Goal: Browse casually: Explore the website without a specific task or goal

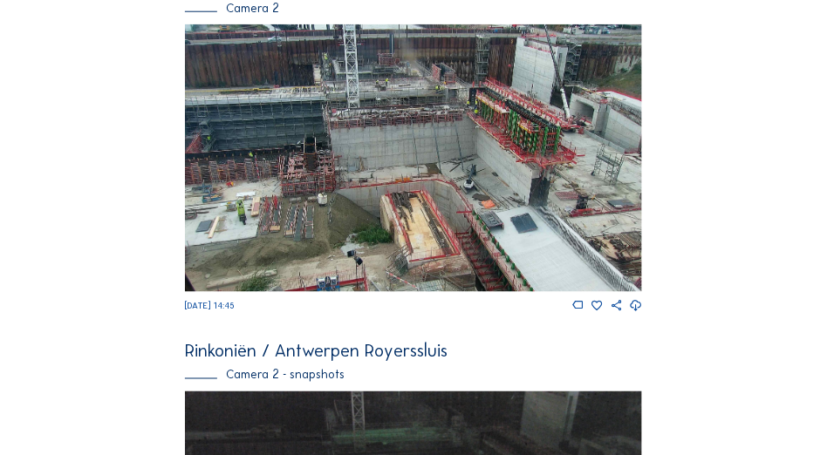
scroll to position [460, 0]
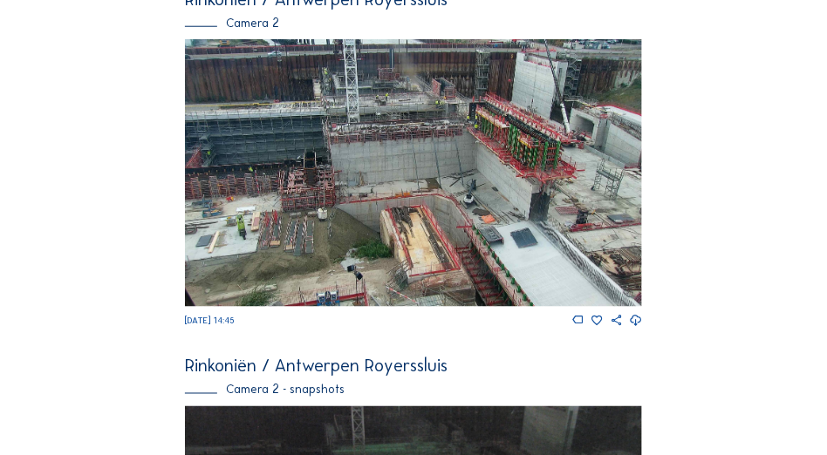
click at [454, 219] on img at bounding box center [413, 173] width 457 height 268
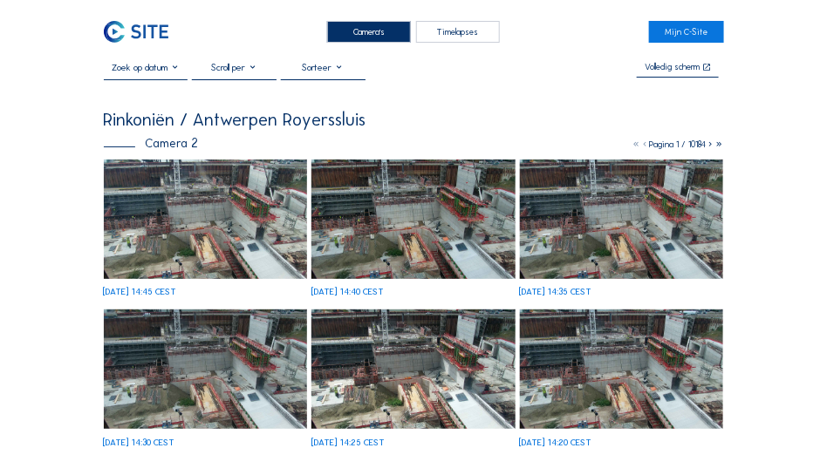
click at [212, 236] on img at bounding box center [206, 219] width 204 height 119
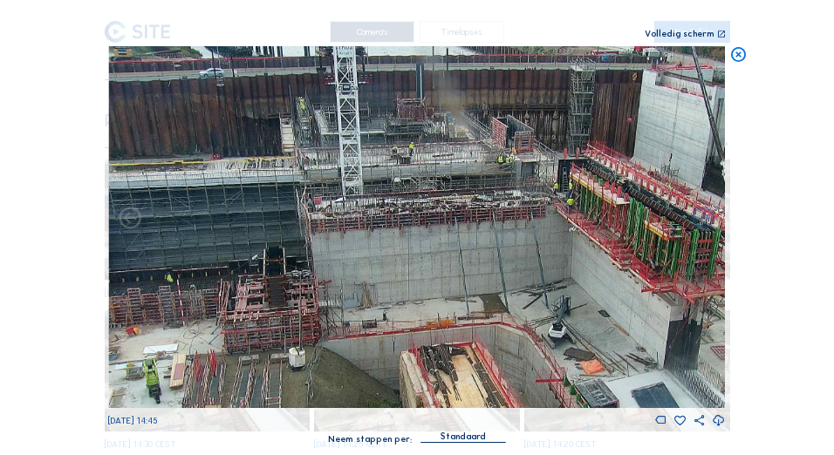
drag, startPoint x: 368, startPoint y: 212, endPoint x: 409, endPoint y: 348, distance: 142.1
click at [409, 348] on img at bounding box center [416, 227] width 616 height 362
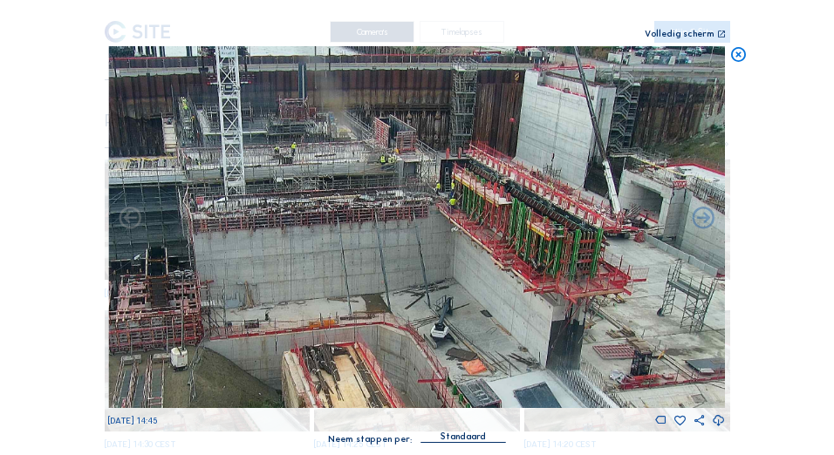
drag, startPoint x: 556, startPoint y: 262, endPoint x: 432, endPoint y: 263, distance: 123.8
click at [432, 263] on img at bounding box center [416, 227] width 616 height 362
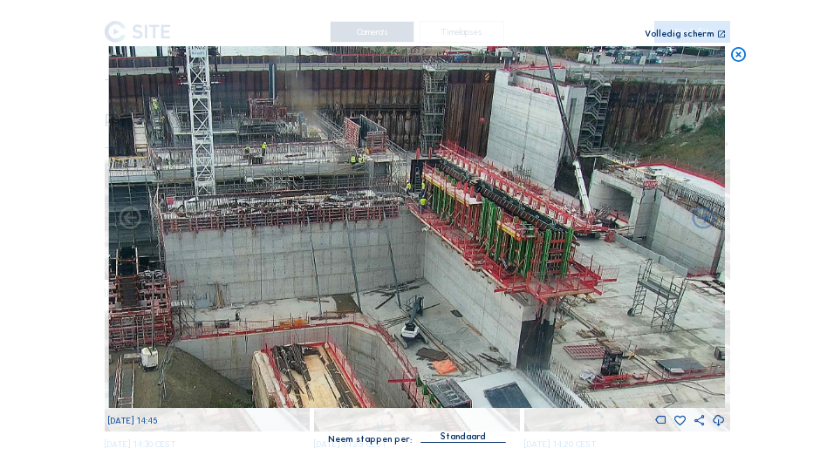
drag, startPoint x: 535, startPoint y: 264, endPoint x: 442, endPoint y: 264, distance: 92.4
click at [442, 264] on img at bounding box center [416, 227] width 616 height 362
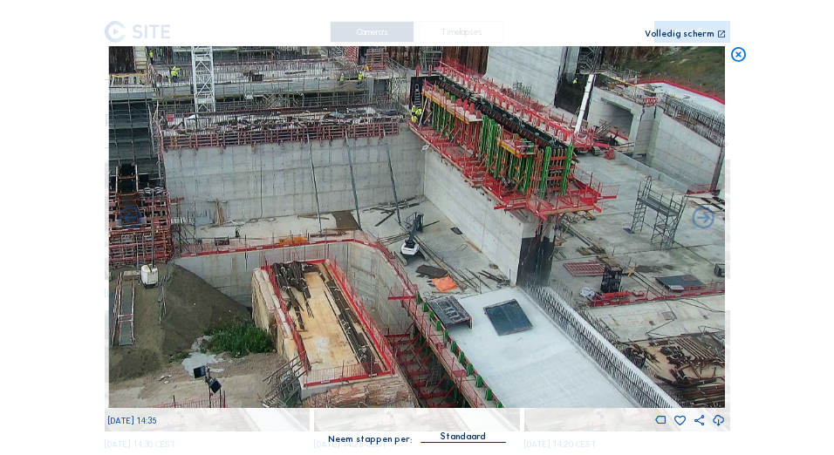
drag, startPoint x: 494, startPoint y: 289, endPoint x: 444, endPoint y: 199, distance: 103.4
click at [444, 199] on img at bounding box center [416, 227] width 616 height 362
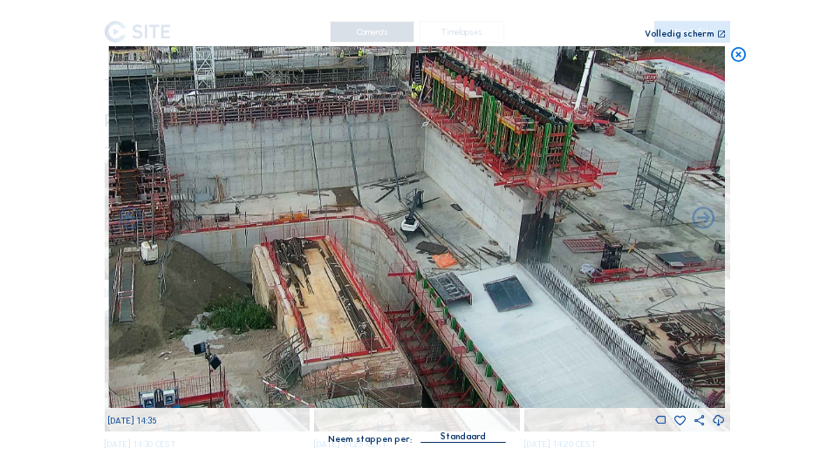
drag, startPoint x: 531, startPoint y: 304, endPoint x: 391, endPoint y: 227, distance: 160.4
click at [416, 237] on img at bounding box center [416, 227] width 616 height 362
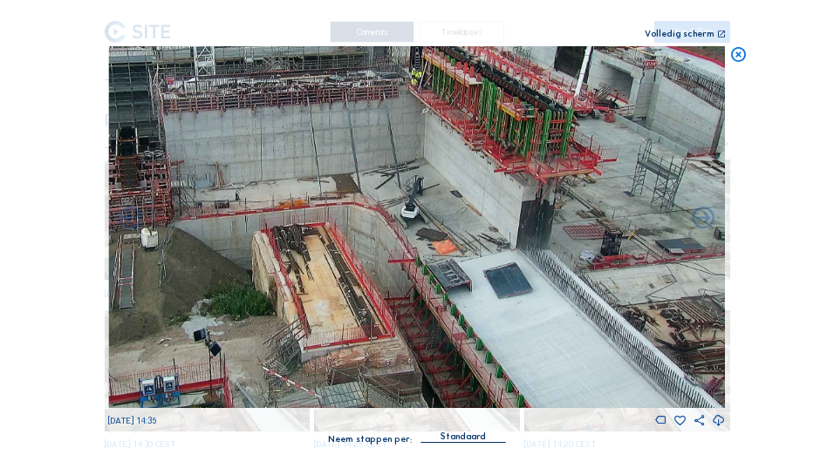
drag, startPoint x: 445, startPoint y: 320, endPoint x: 431, endPoint y: 247, distance: 74.6
click at [431, 247] on img at bounding box center [416, 227] width 616 height 362
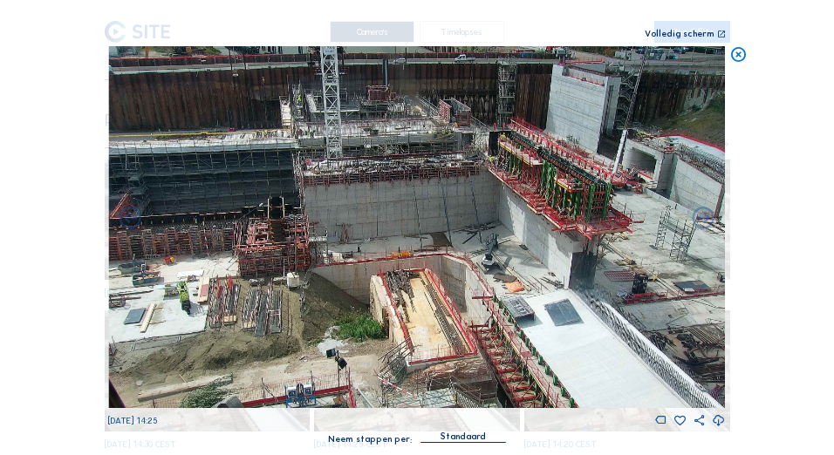
click at [540, 279] on img at bounding box center [416, 227] width 616 height 362
